Goal: Task Accomplishment & Management: Manage account settings

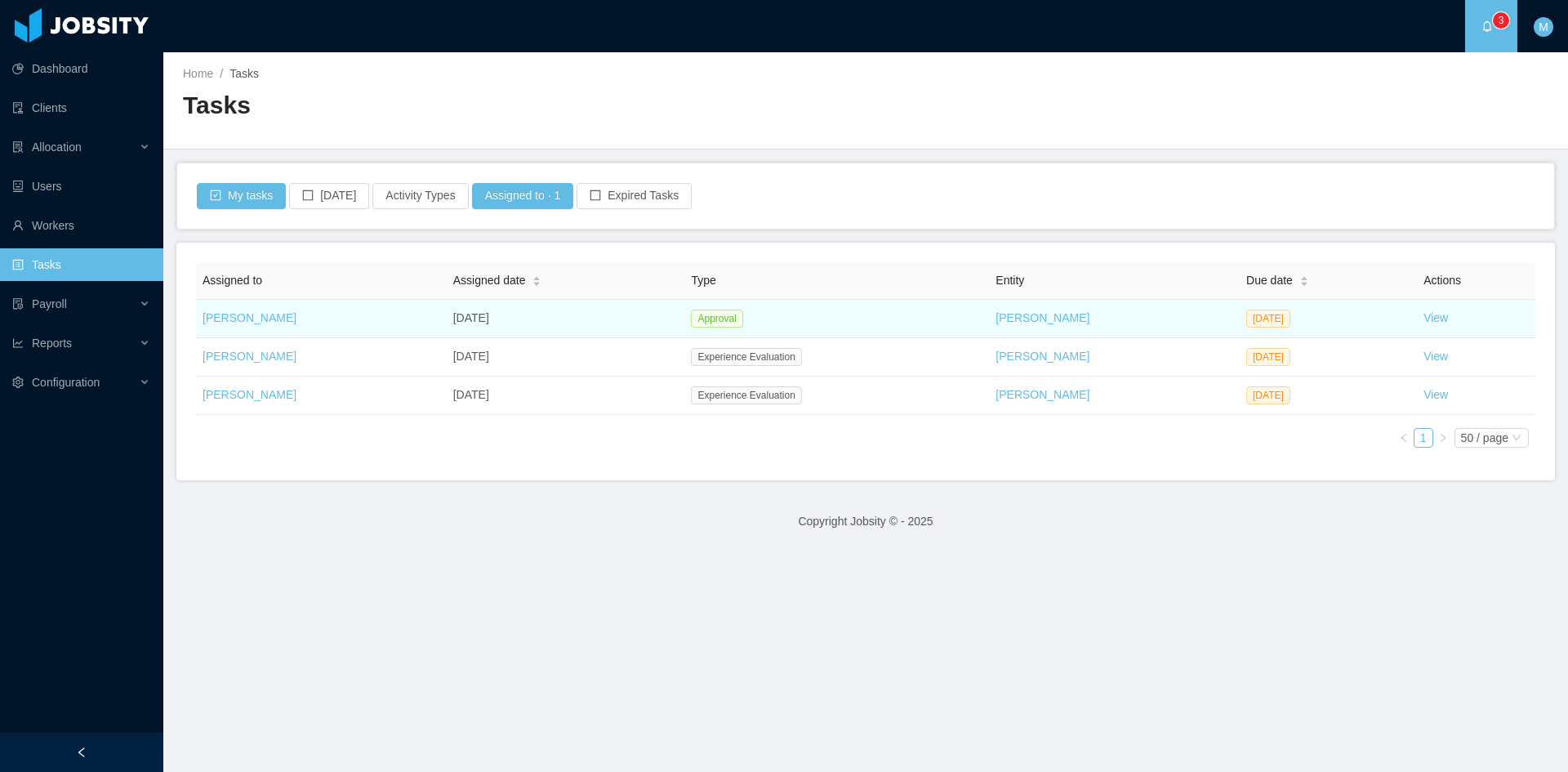
click at [1433, 333] on td "View" at bounding box center [1476, 318] width 118 height 38
click at [1423, 320] on link "View" at bounding box center [1435, 316] width 25 height 13
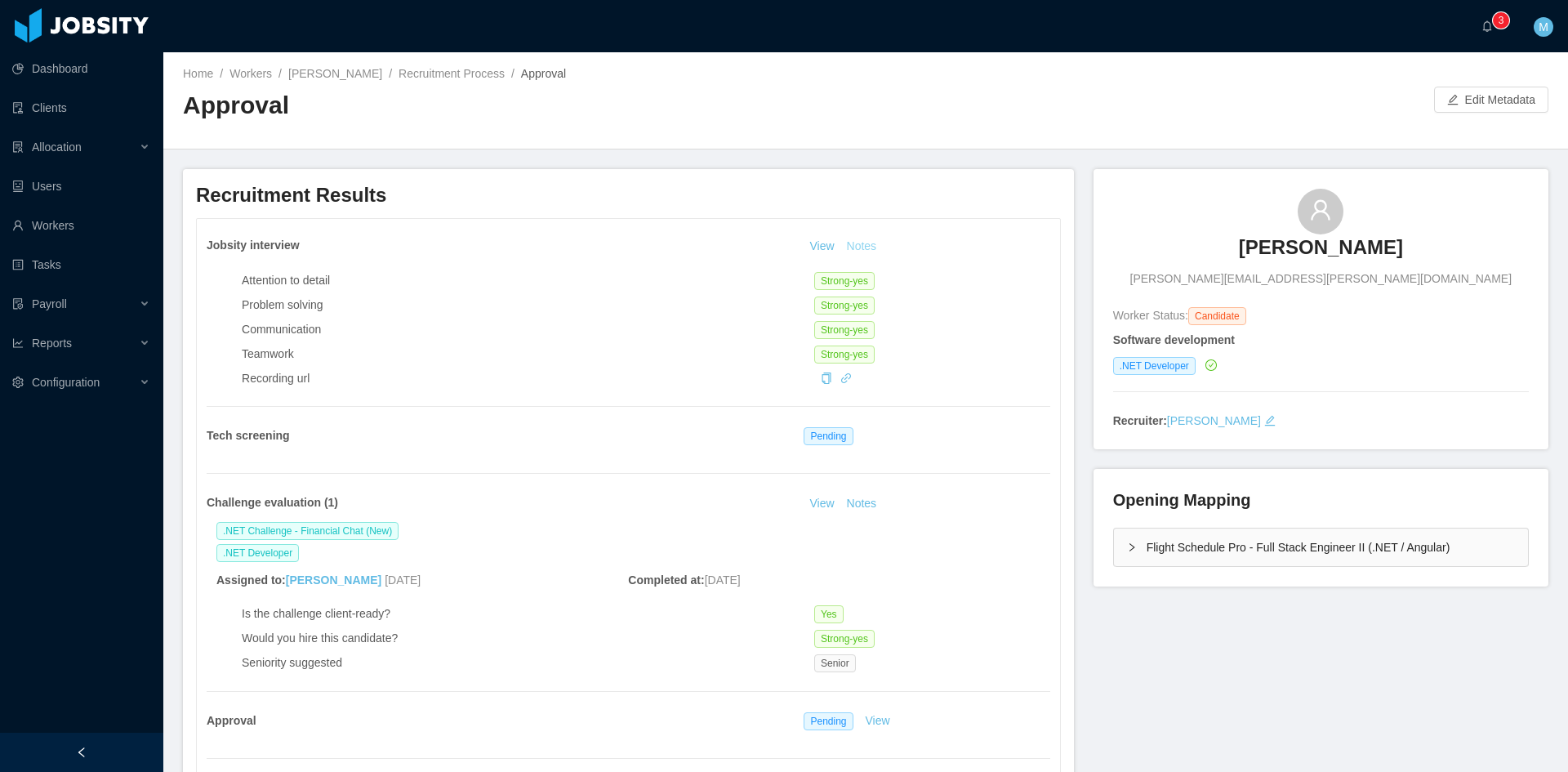
click at [872, 243] on button "Notes" at bounding box center [862, 246] width 43 height 20
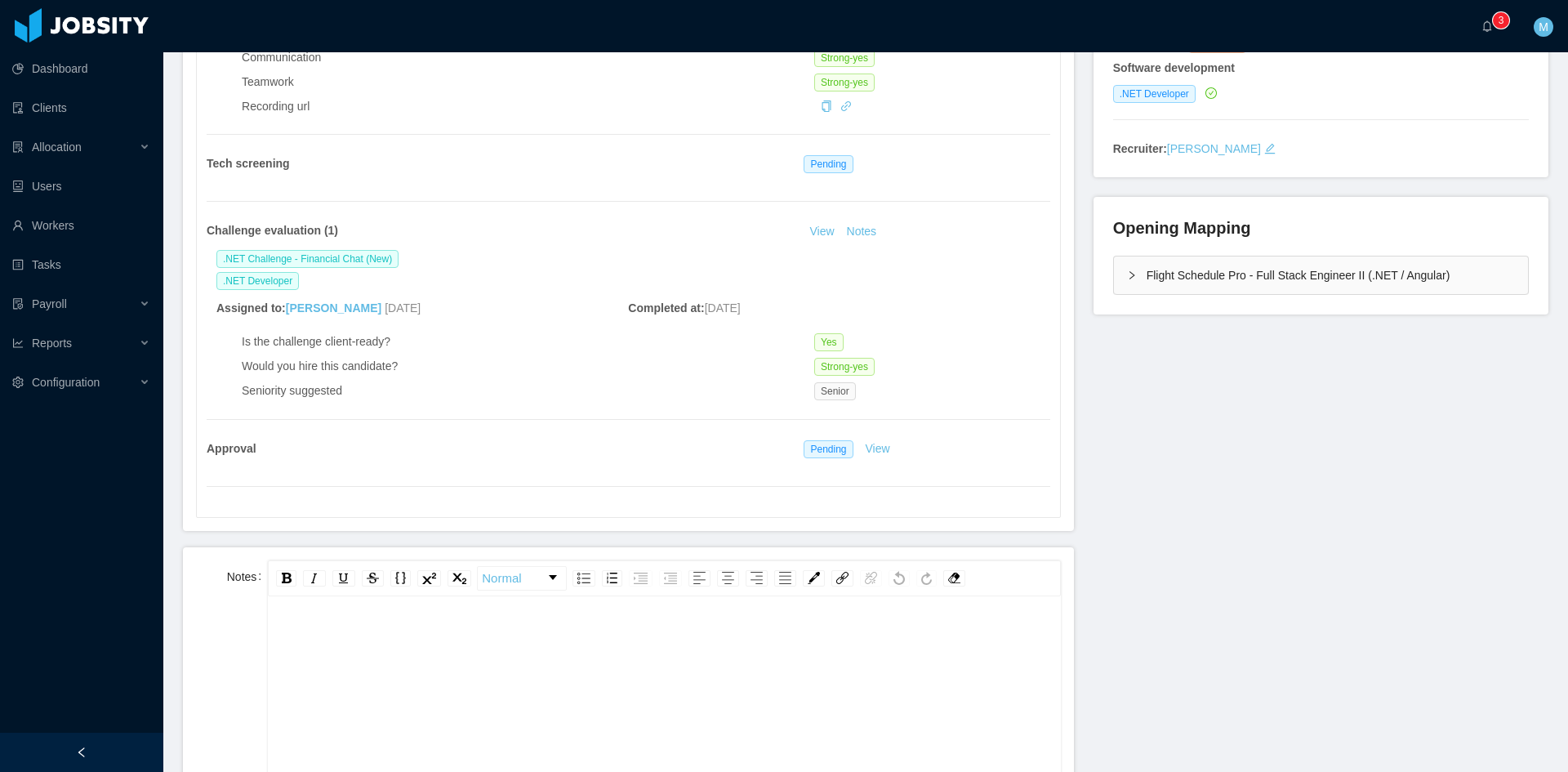
click at [572, 610] on div "rdw-wrapper" at bounding box center [664, 743] width 792 height 286
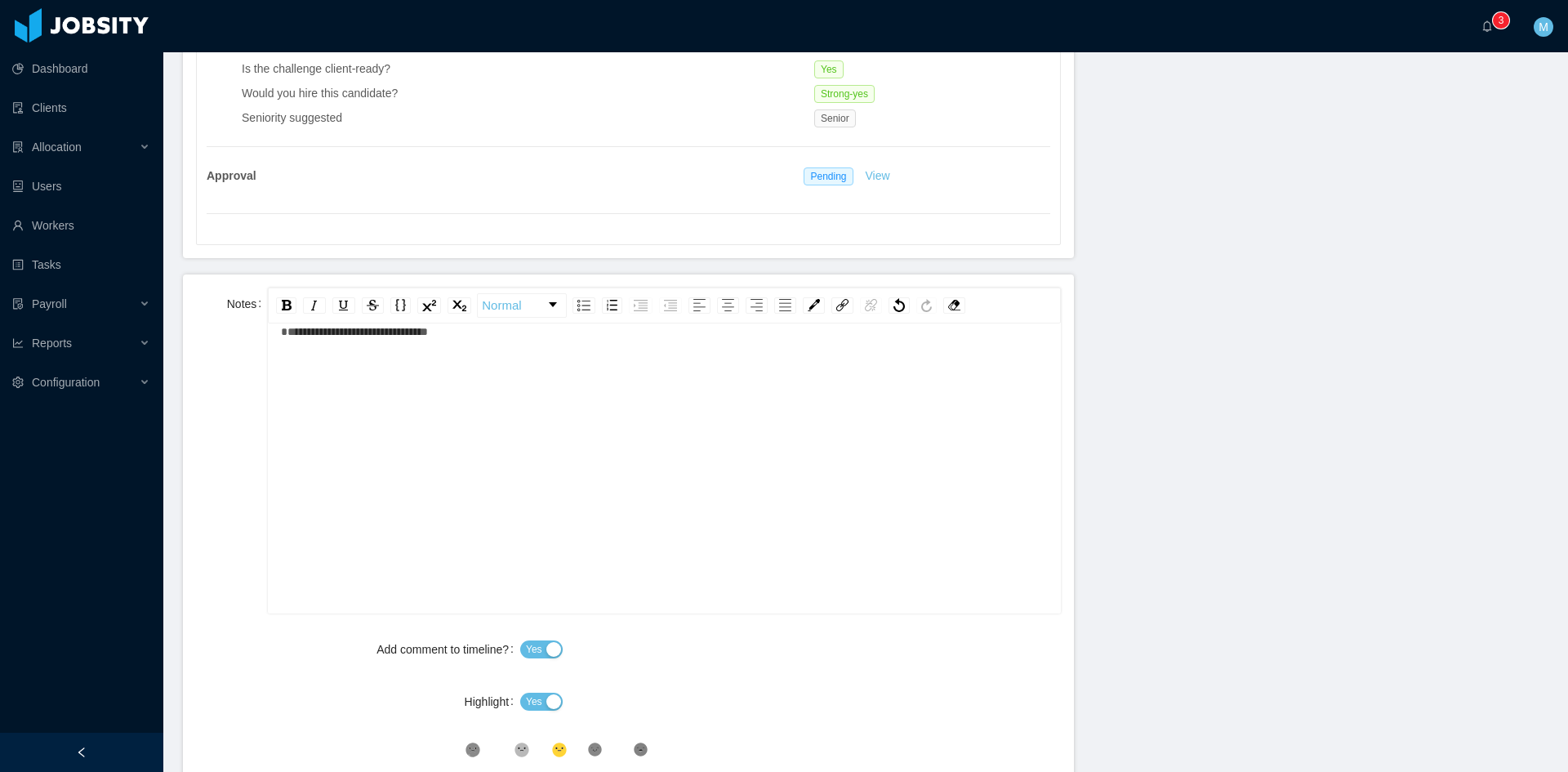
scroll to position [680, 0]
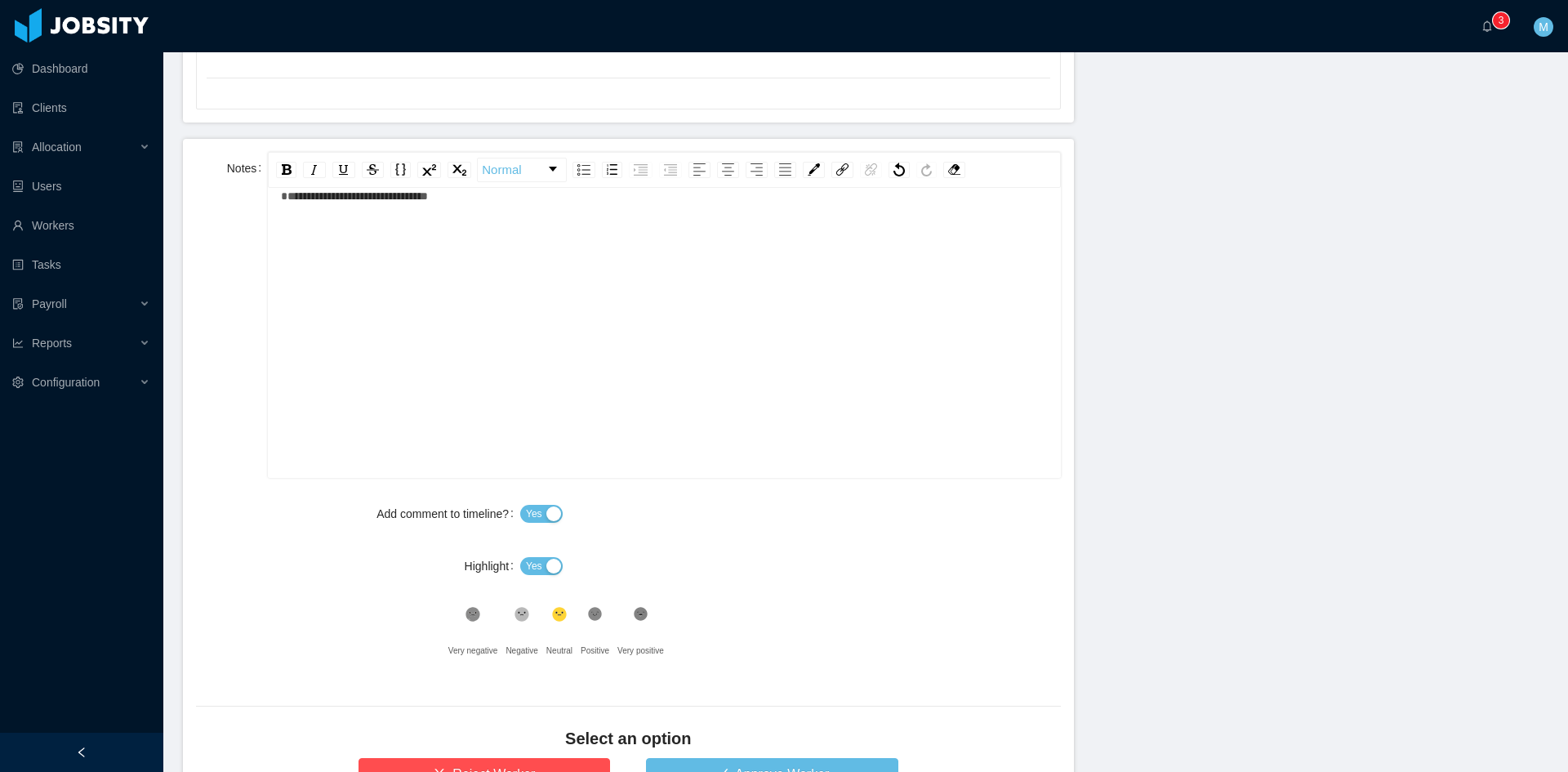
click at [540, 563] on button "Yes" at bounding box center [540, 566] width 42 height 18
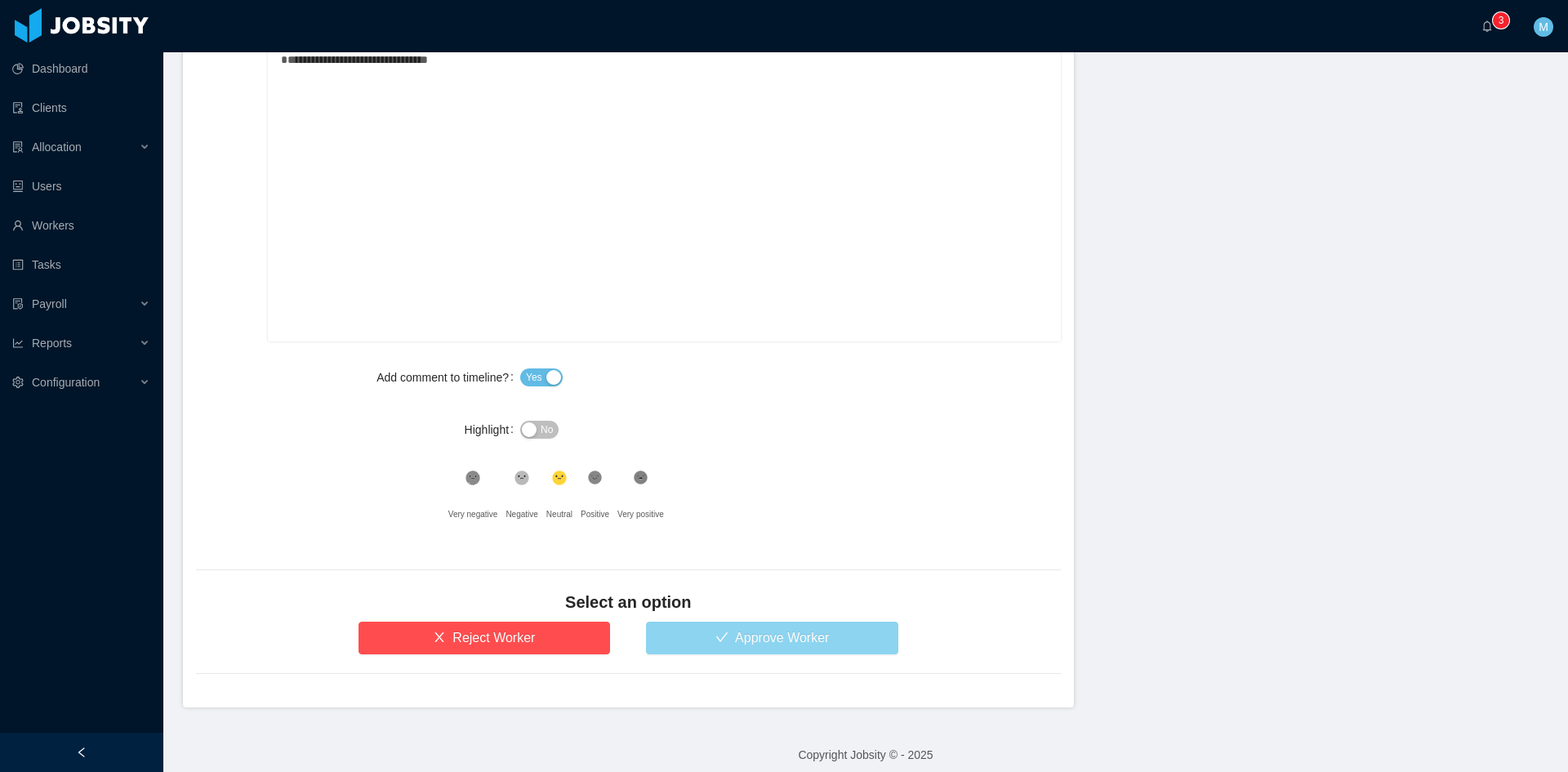
click at [757, 622] on button "Approve Worker" at bounding box center [772, 637] width 252 height 33
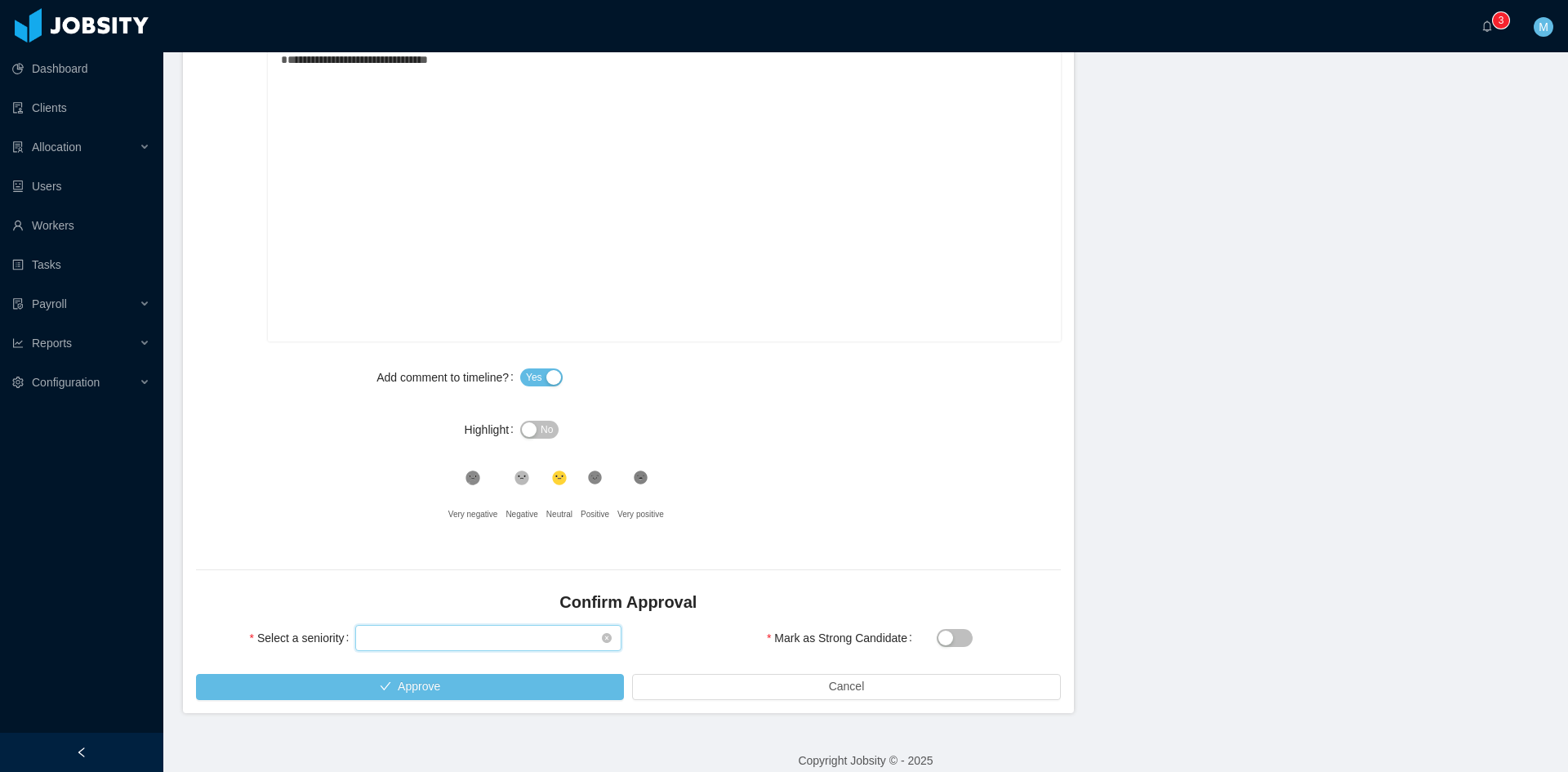
click at [467, 629] on div "Select seniority" at bounding box center [482, 637] width 236 height 25
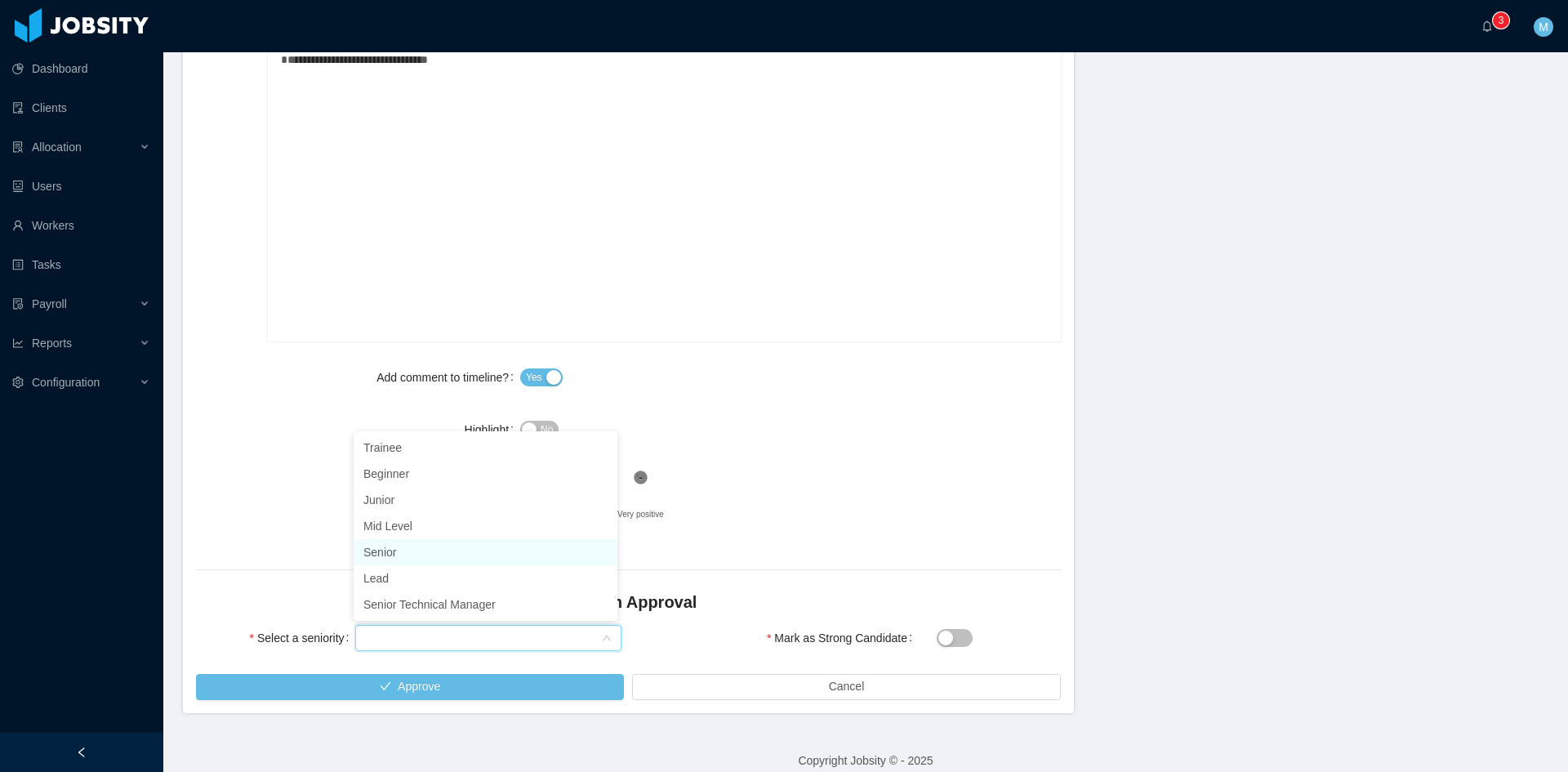
click at [407, 548] on li "Senior" at bounding box center [485, 552] width 263 height 26
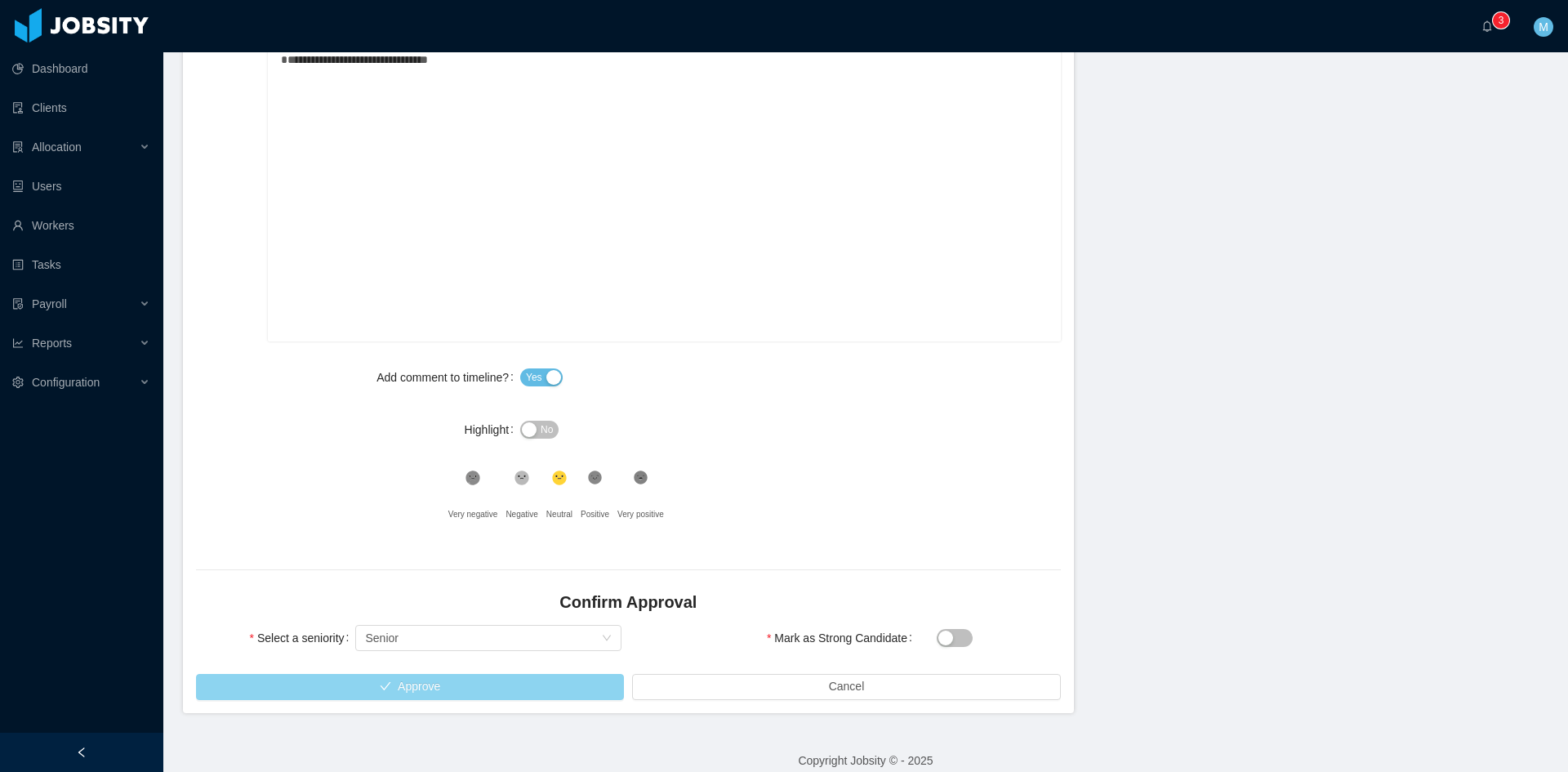
click at [444, 689] on button "Approve" at bounding box center [410, 686] width 428 height 26
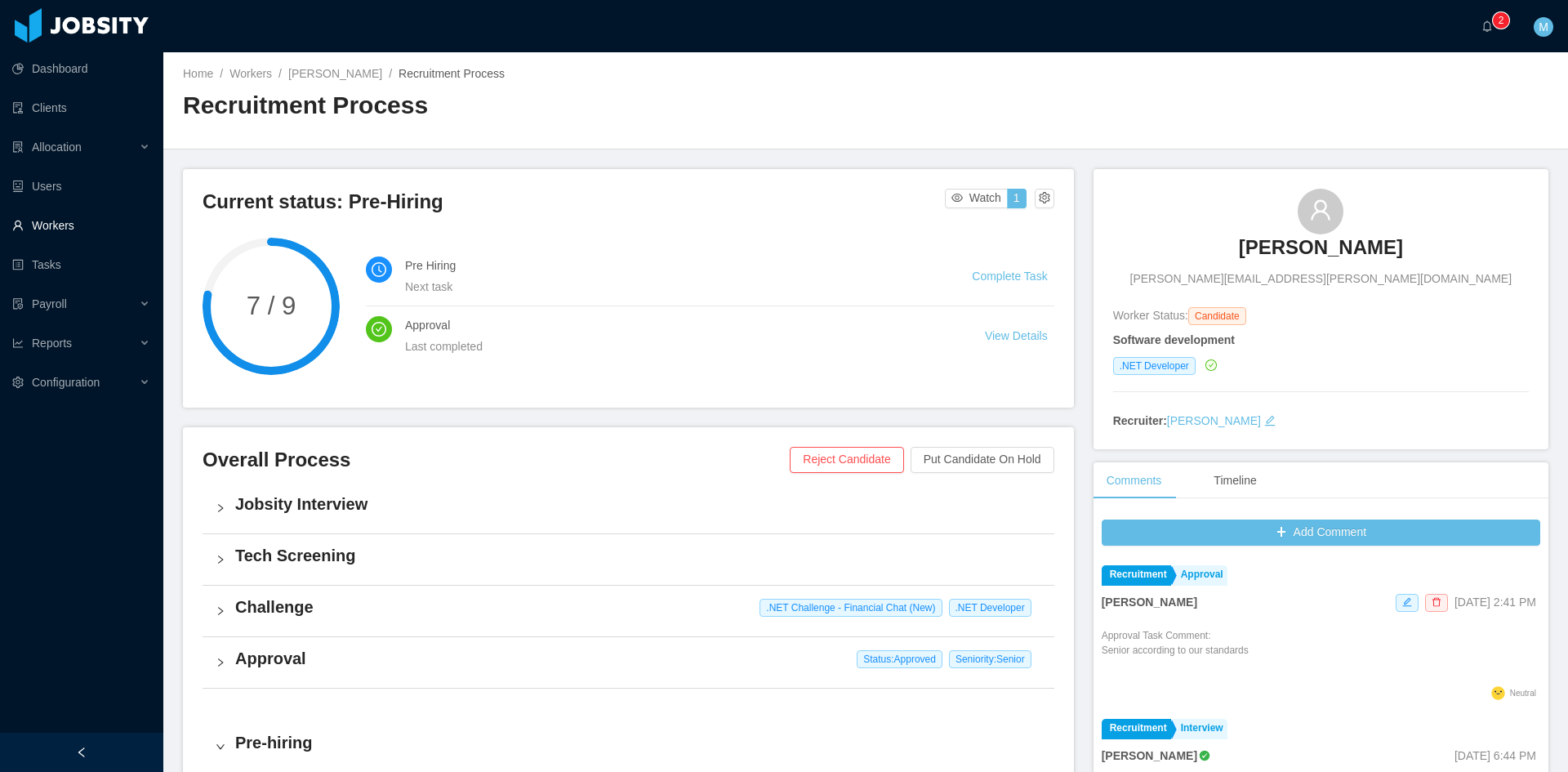
click at [46, 228] on link "Workers" at bounding box center [81, 225] width 138 height 33
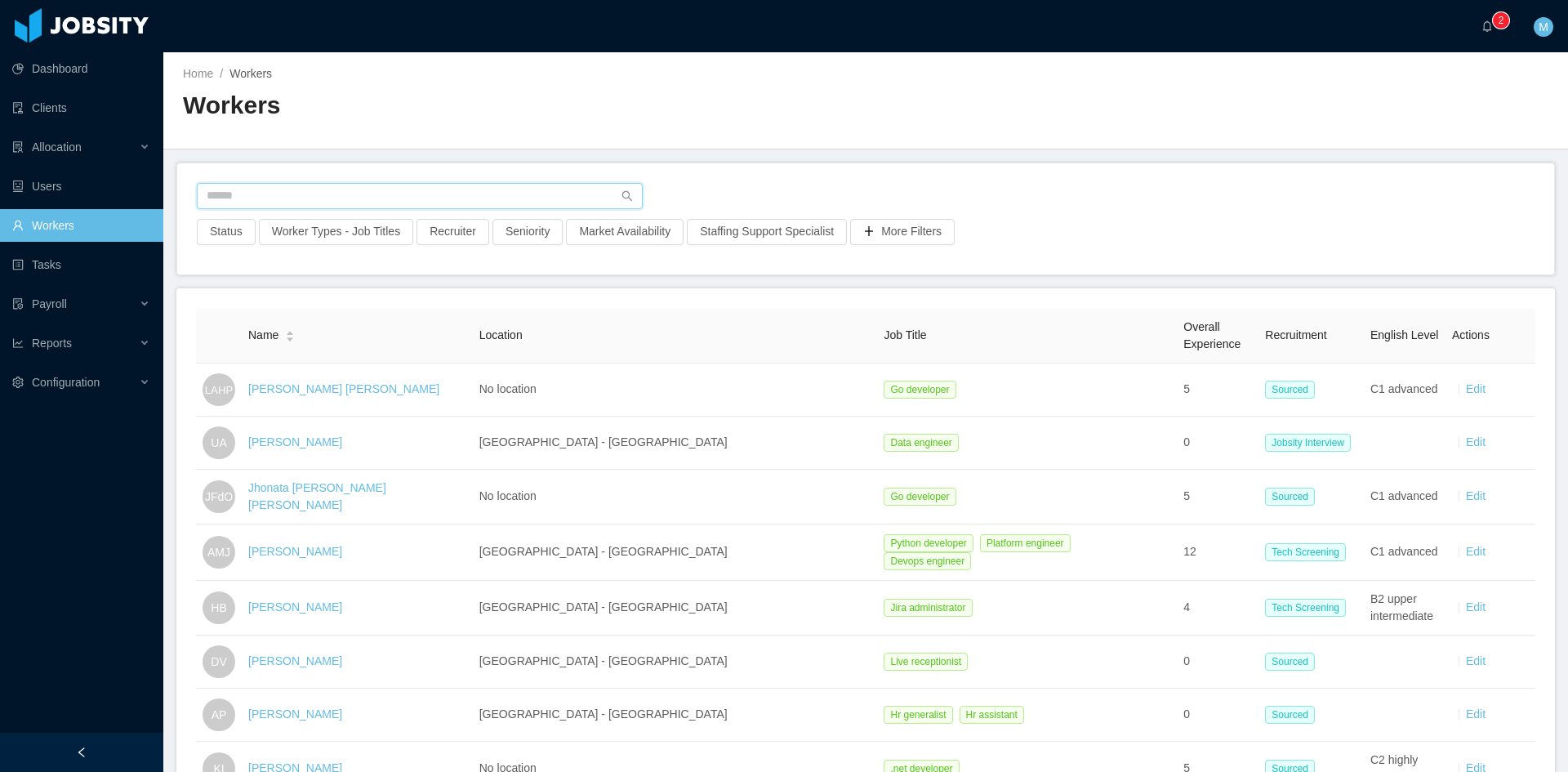
click at [254, 199] on input "text" at bounding box center [420, 195] width 446 height 26
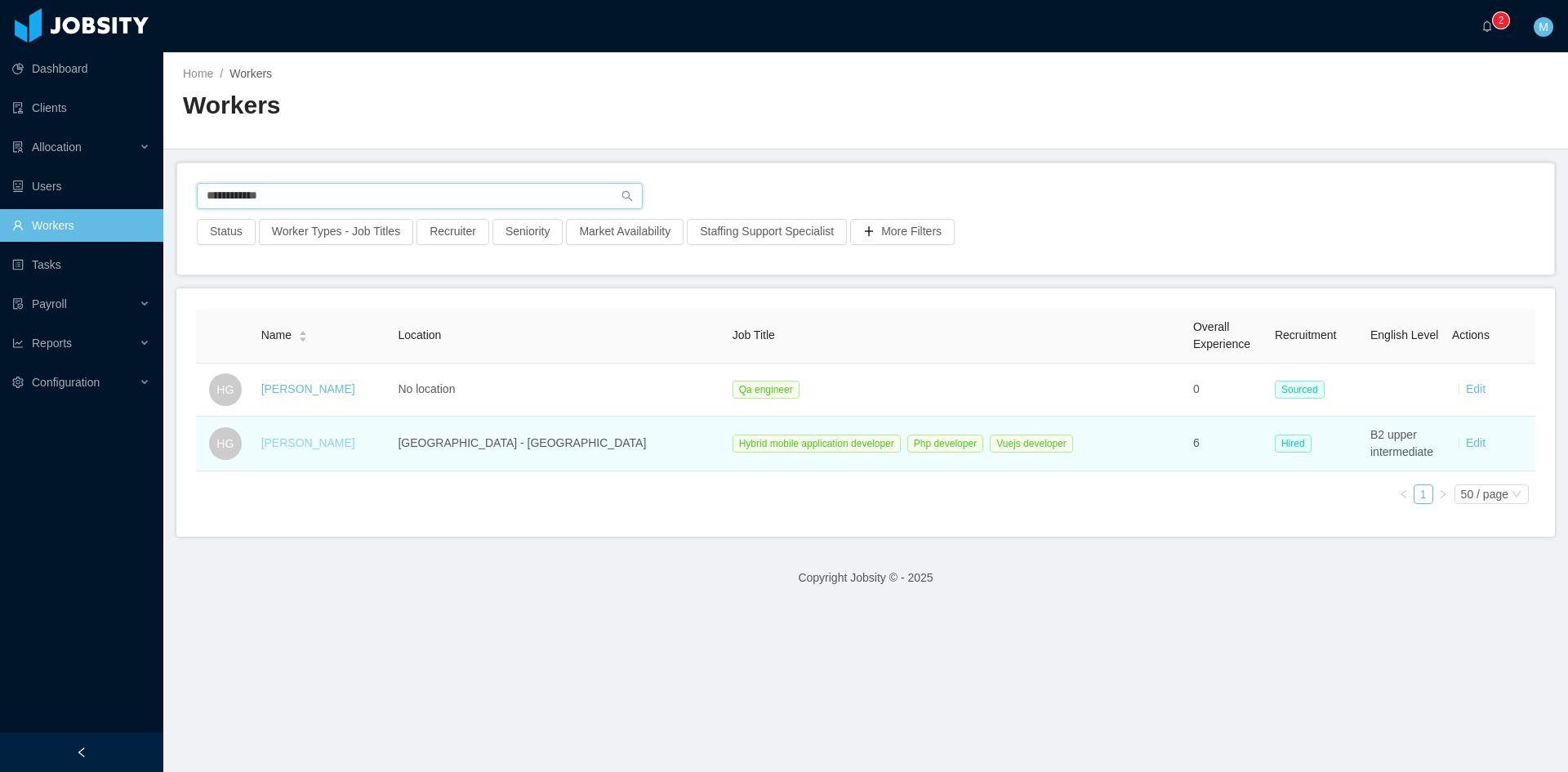
type input "**********"
click at [333, 439] on link "[PERSON_NAME]" at bounding box center [308, 442] width 94 height 13
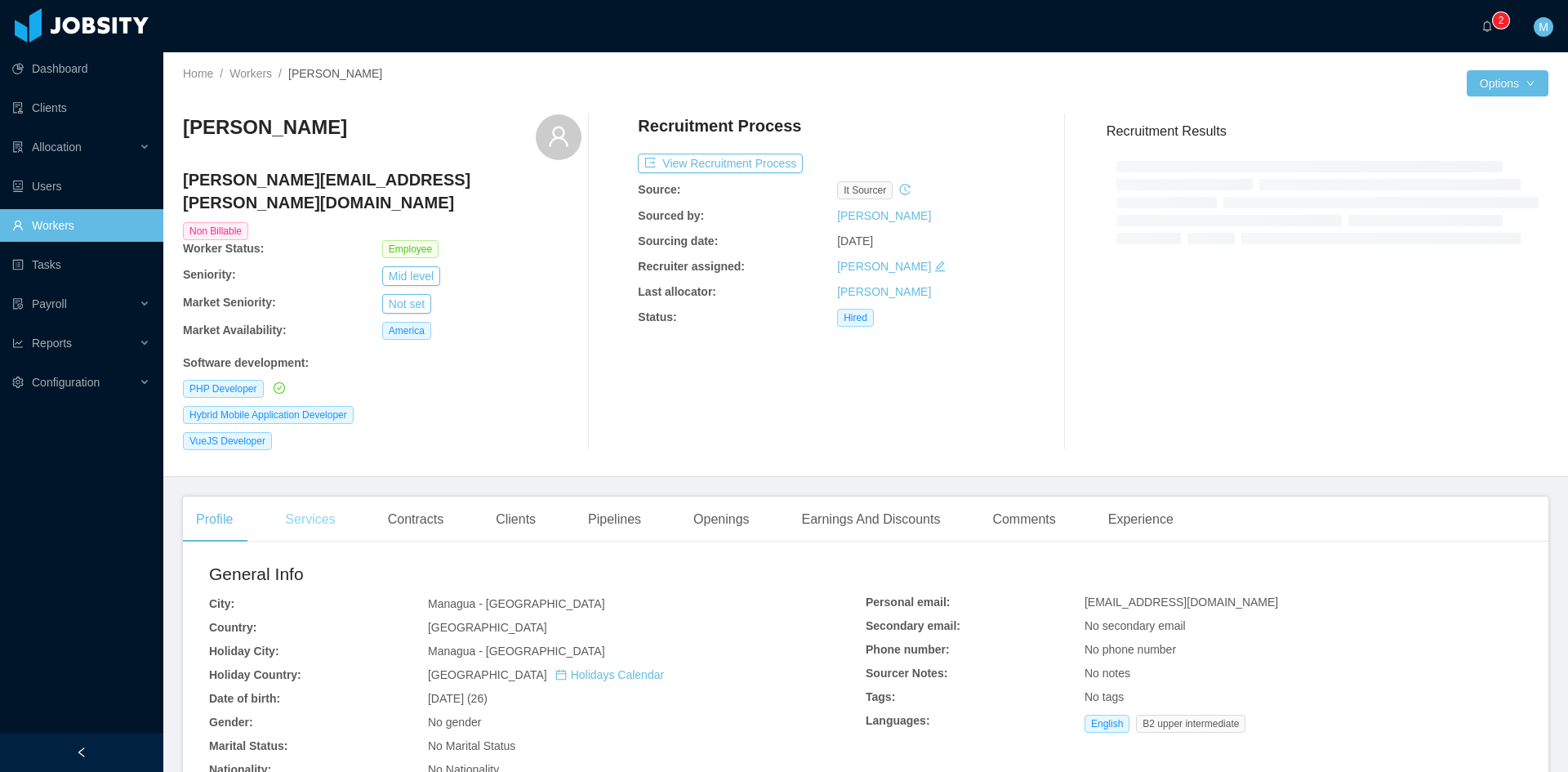
click at [302, 496] on div "Services" at bounding box center [310, 519] width 76 height 45
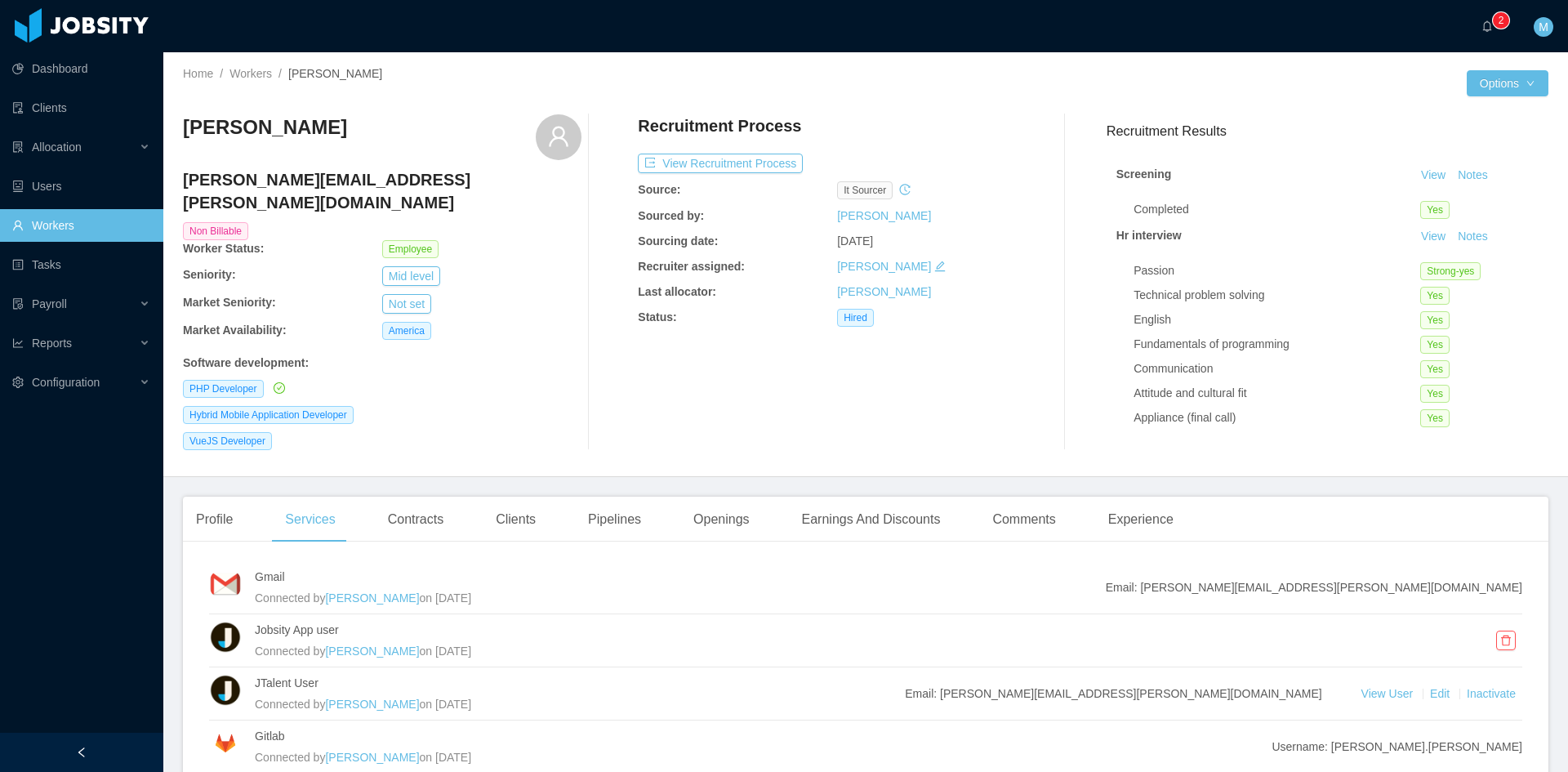
scroll to position [133, 0]
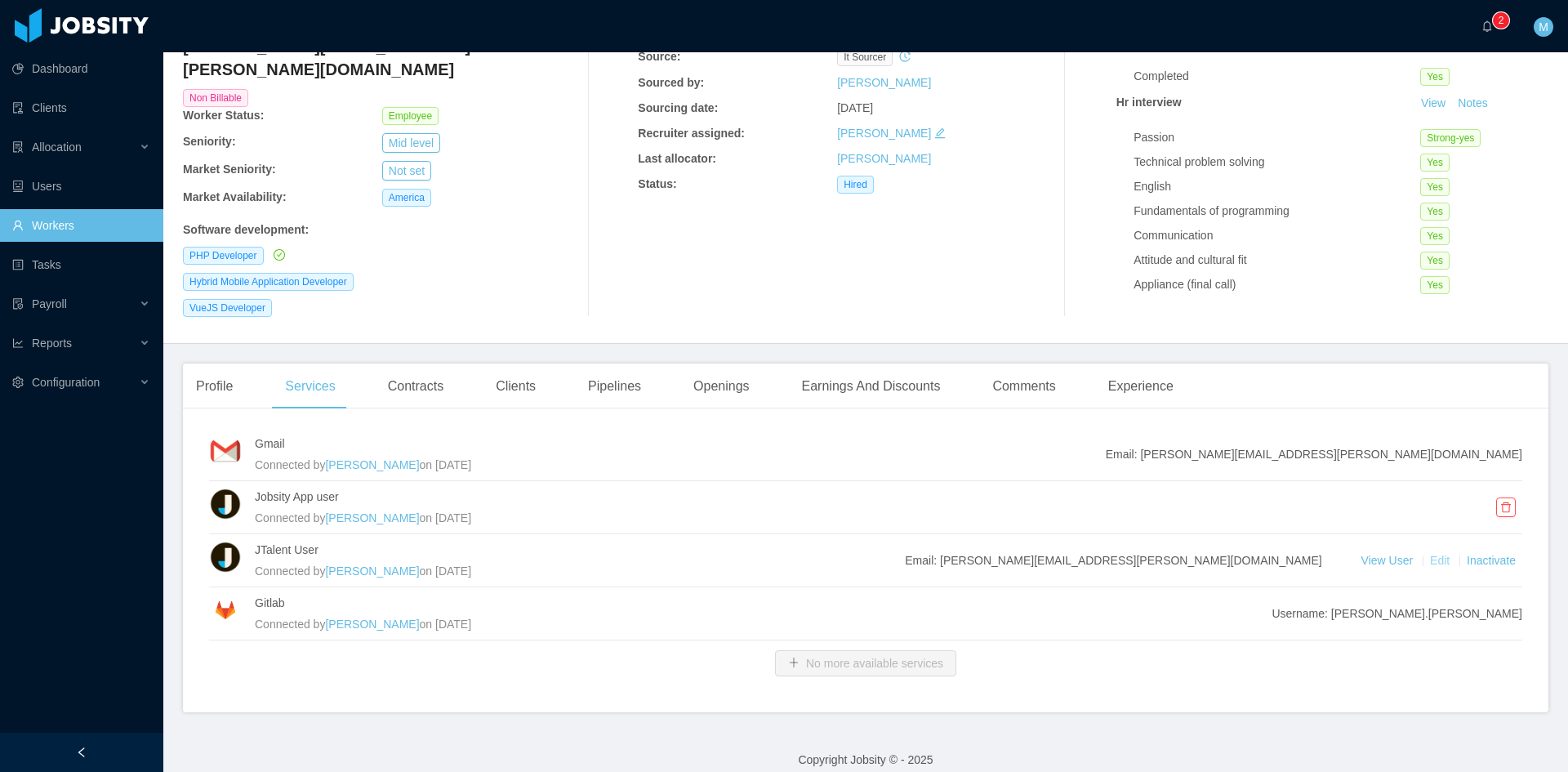
click at [1431, 553] on link "Edit" at bounding box center [1441, 559] width 23 height 13
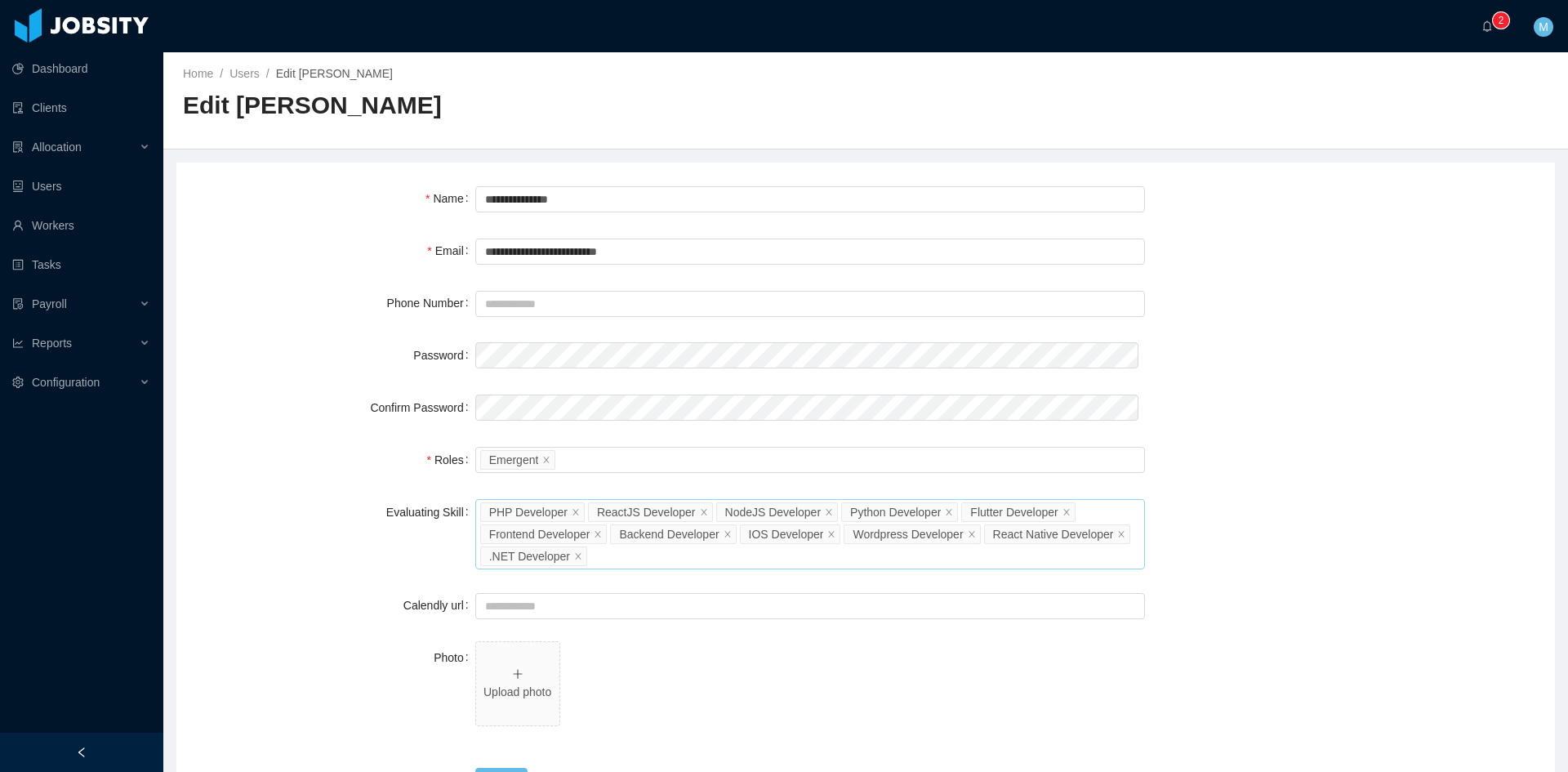
click at [677, 553] on div "Select Job Titles PHP Developer ReactJS Developer NodeJS Developer Python Devel…" at bounding box center [810, 533] width 670 height 70
type input "****"
click at [618, 592] on li "Angular Developer" at bounding box center [804, 588] width 664 height 26
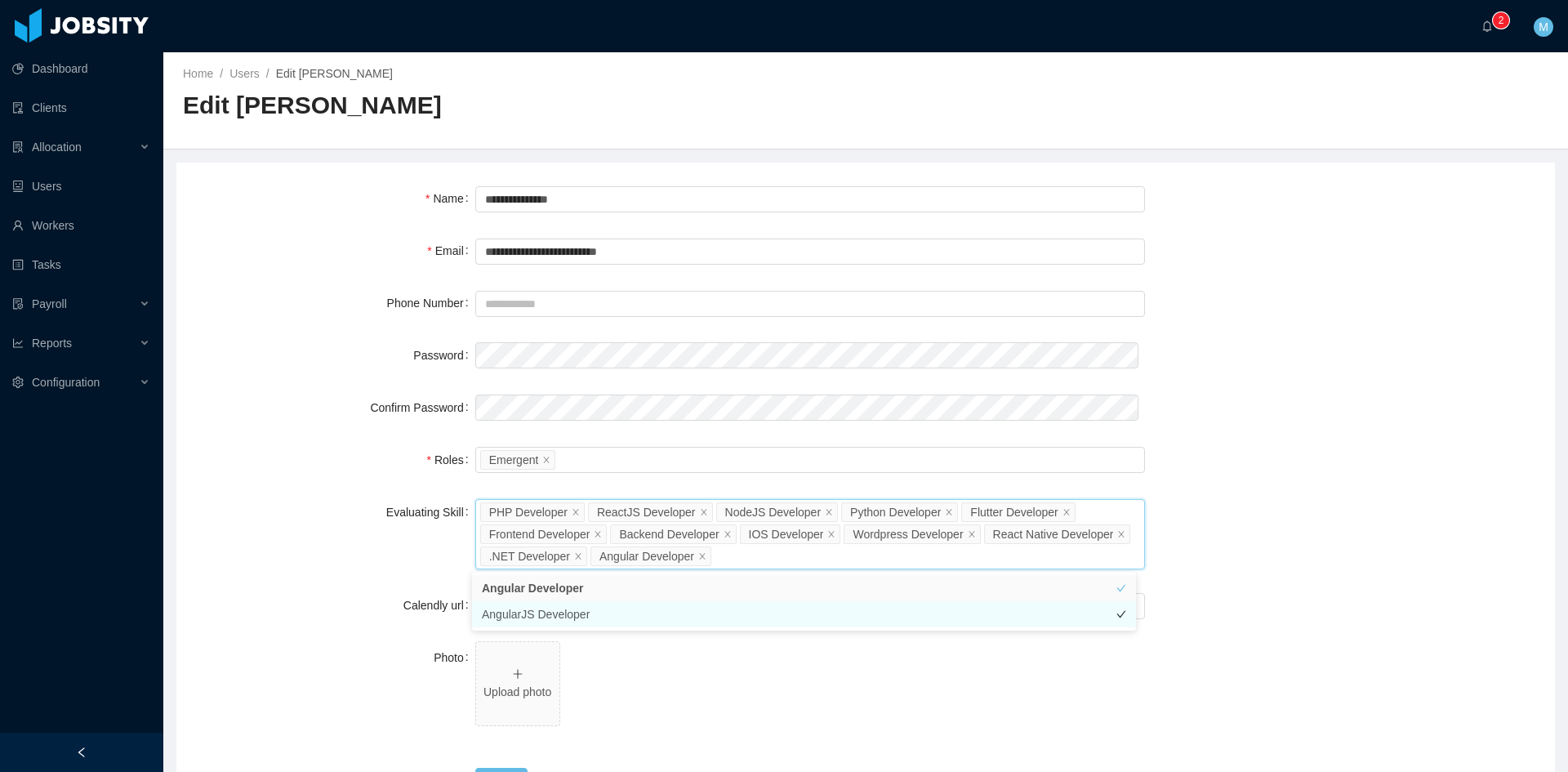
click at [616, 616] on li "AngularJS Developer" at bounding box center [804, 613] width 664 height 26
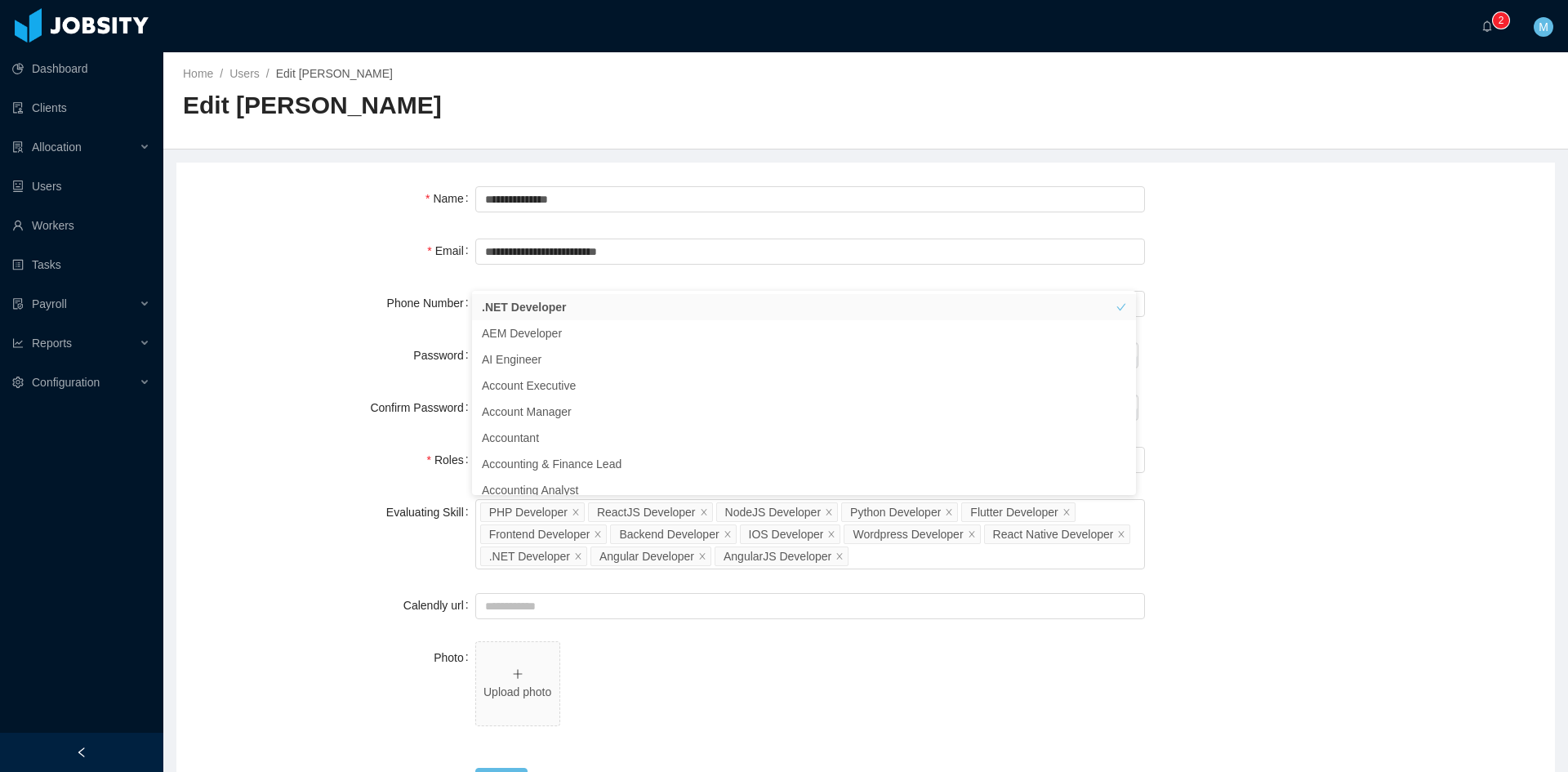
click at [294, 502] on div "Evaluating Skill" at bounding box center [335, 512] width 279 height 33
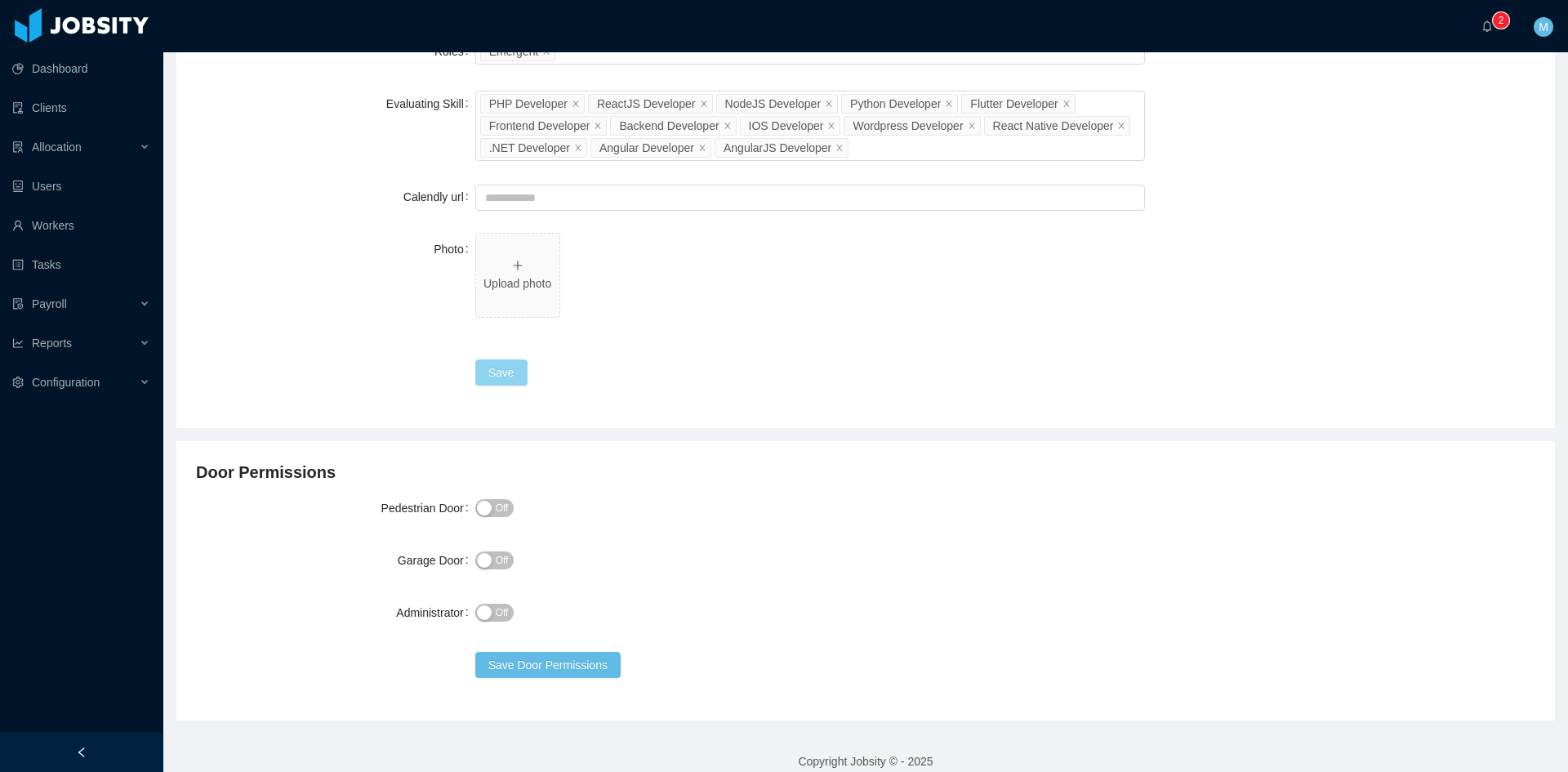
click at [485, 380] on button "Save" at bounding box center [501, 372] width 52 height 26
